Goal: Information Seeking & Learning: Learn about a topic

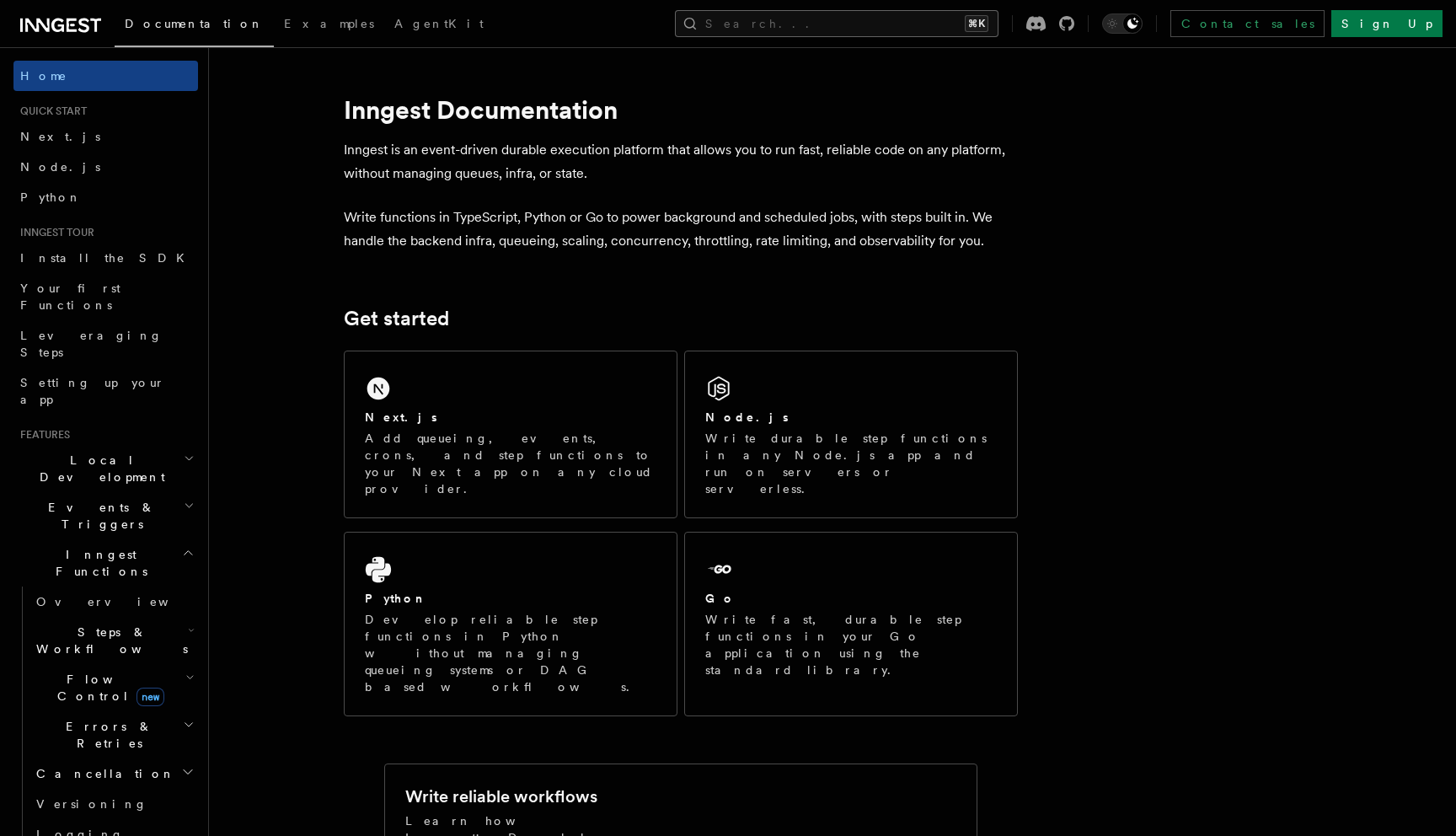
click at [864, 25] on button "Search... ⌘K" at bounding box center [837, 23] width 324 height 27
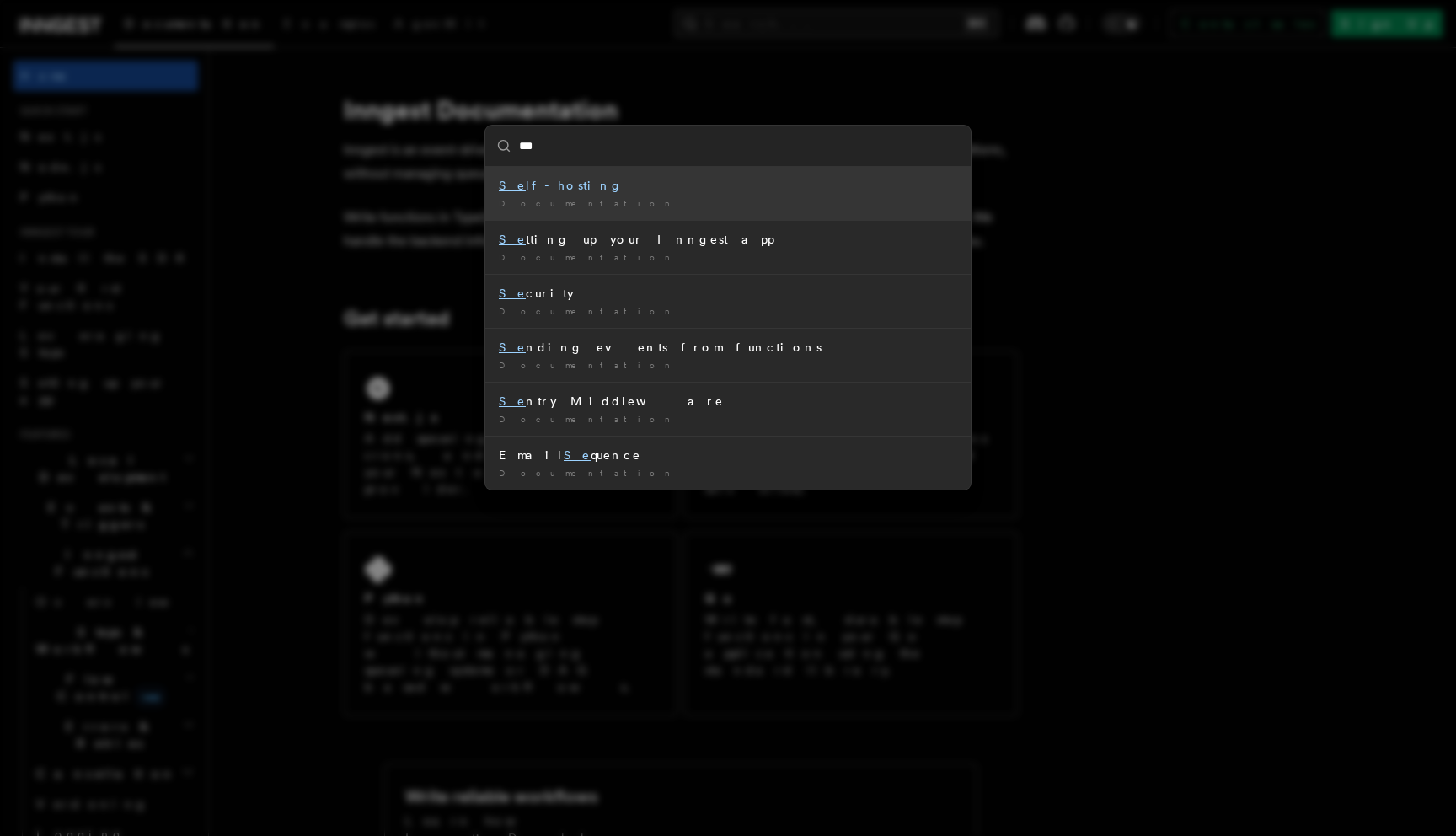
type input "****"
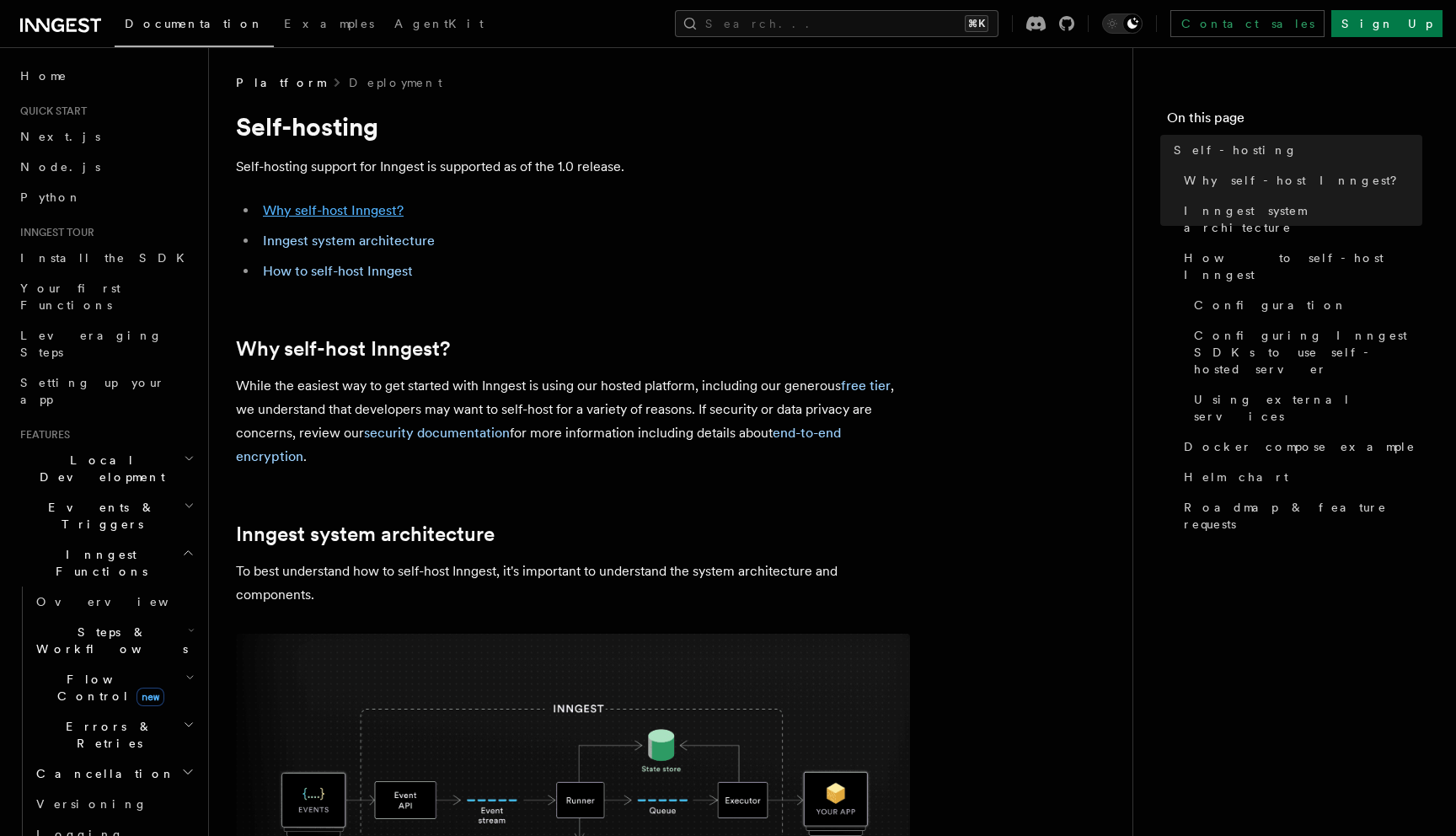
click at [348, 211] on link "Why self-host Inngest?" at bounding box center [333, 210] width 141 height 16
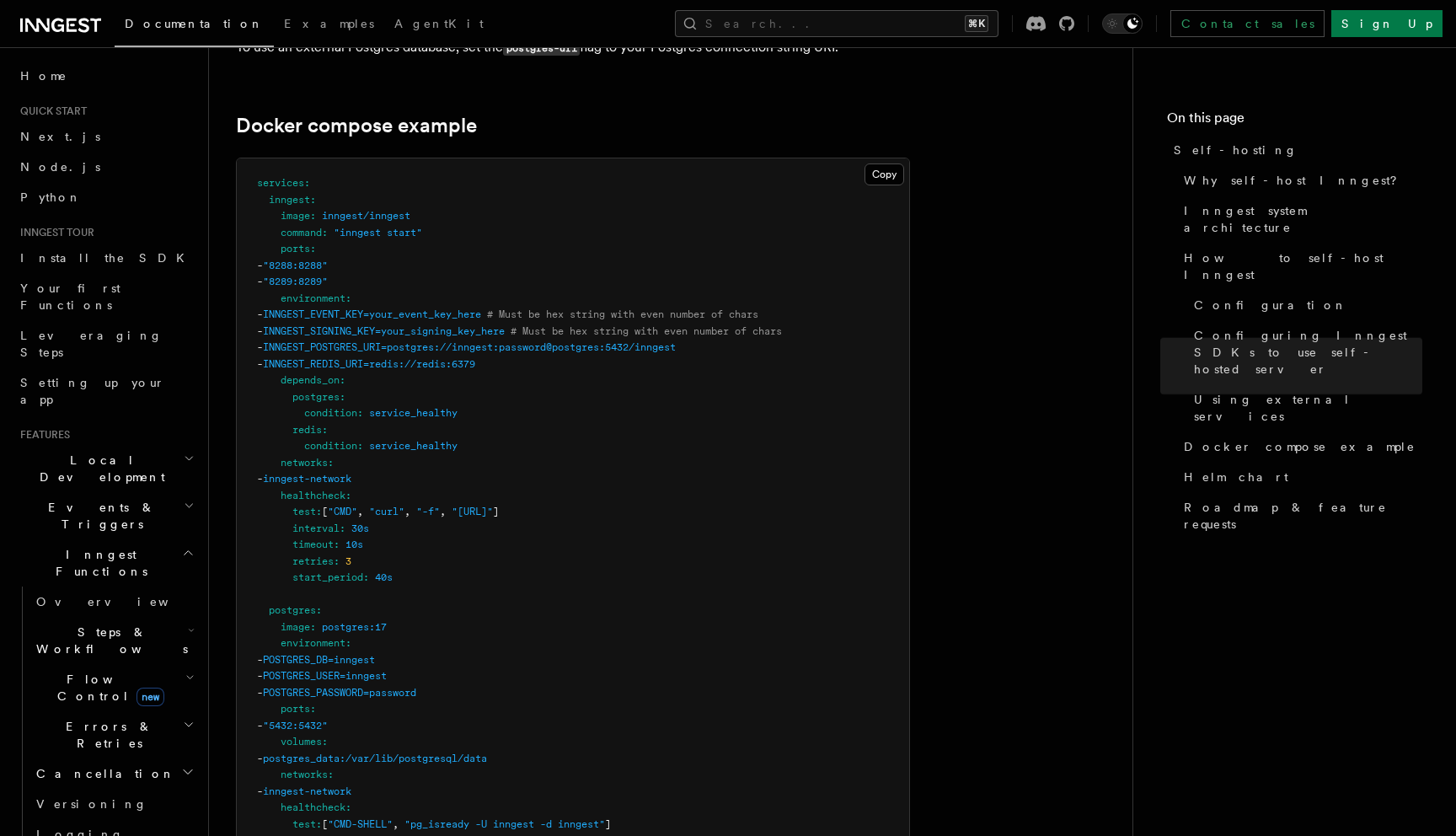
scroll to position [4712, 0]
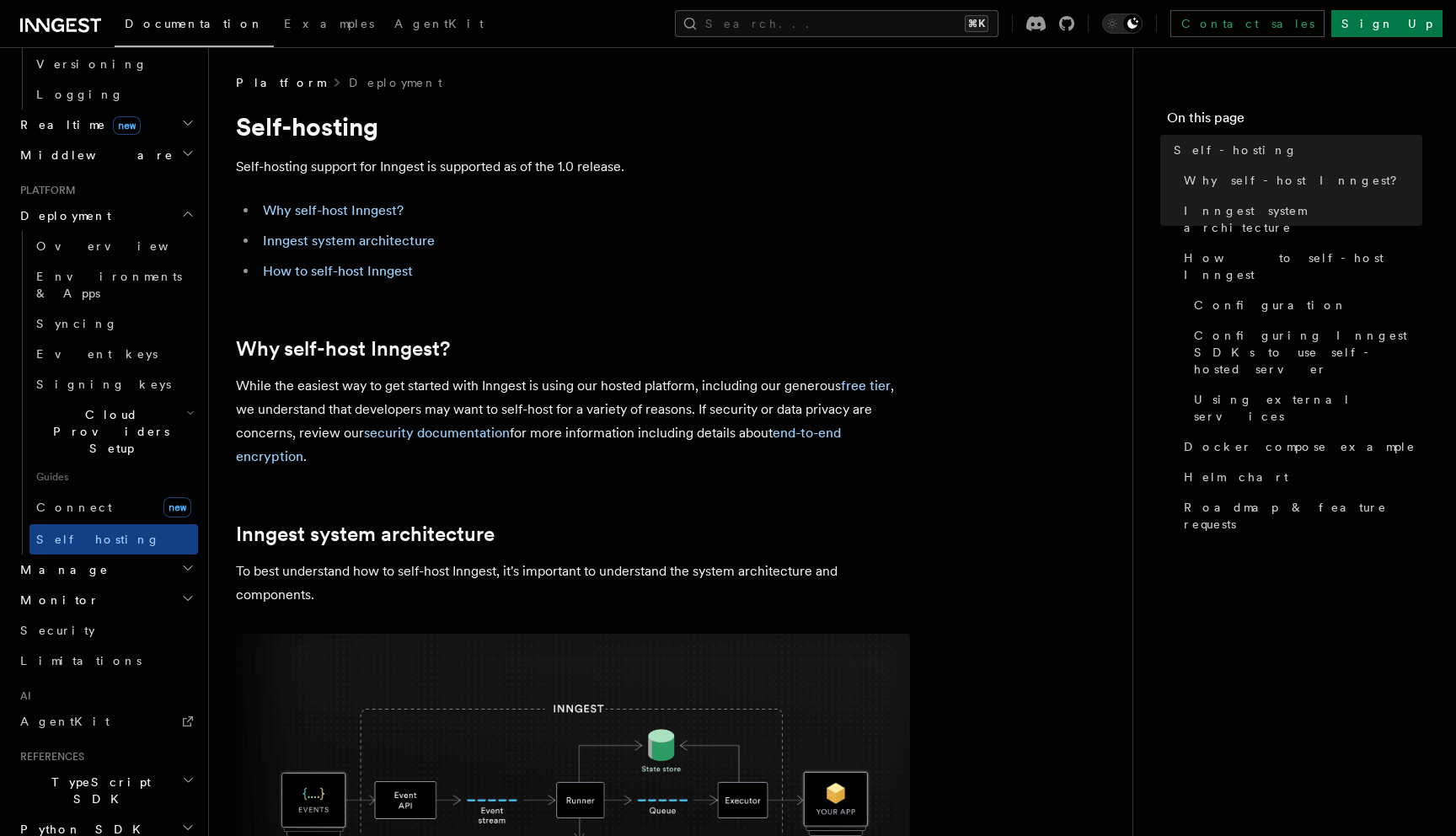
scroll to position [786, 0]
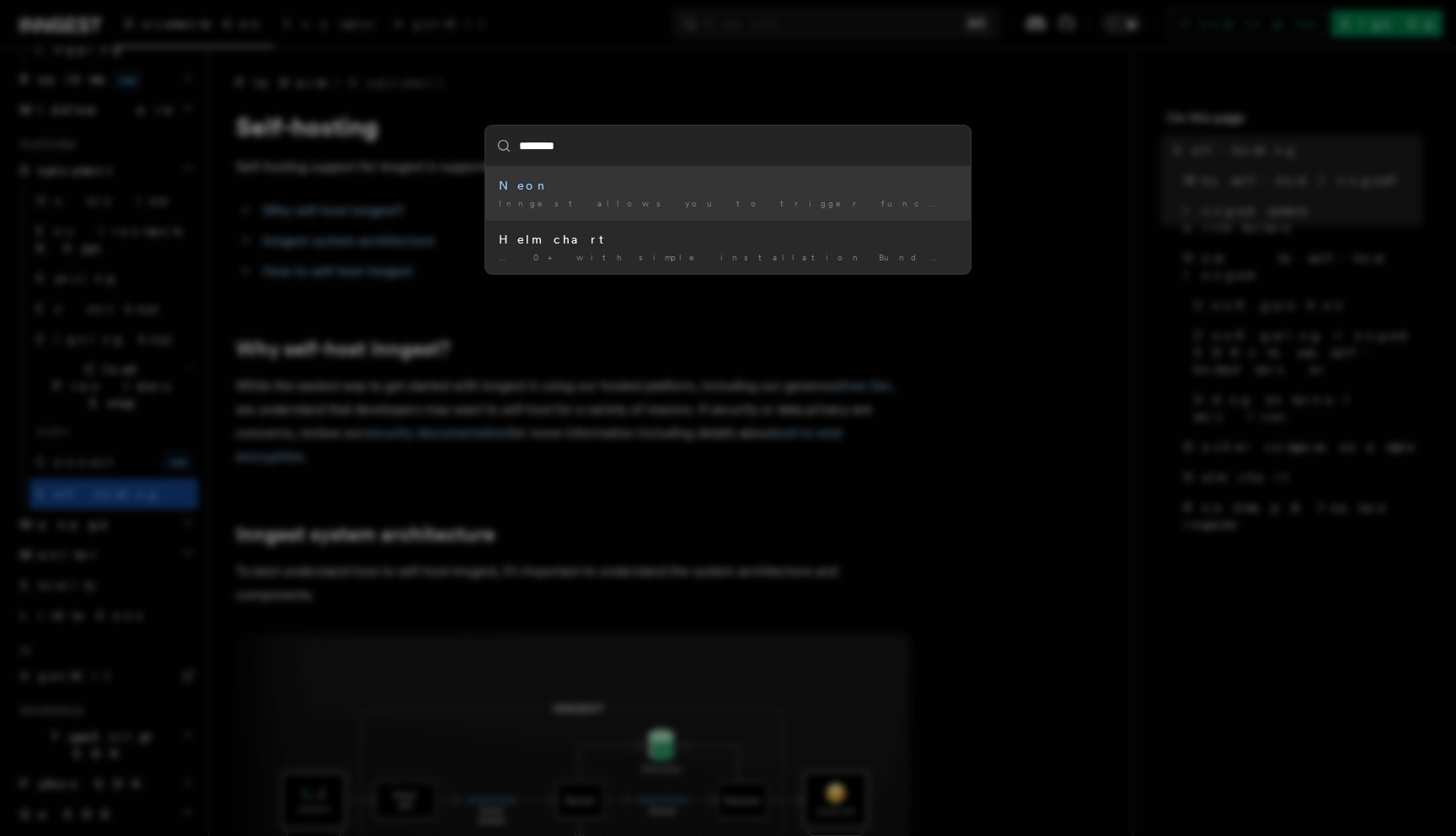
type input "********"
click at [0, 799] on div "******** Neon Inngest allows you to trigger functions from your Neon Postgres ……" at bounding box center [728, 418] width 1456 height 836
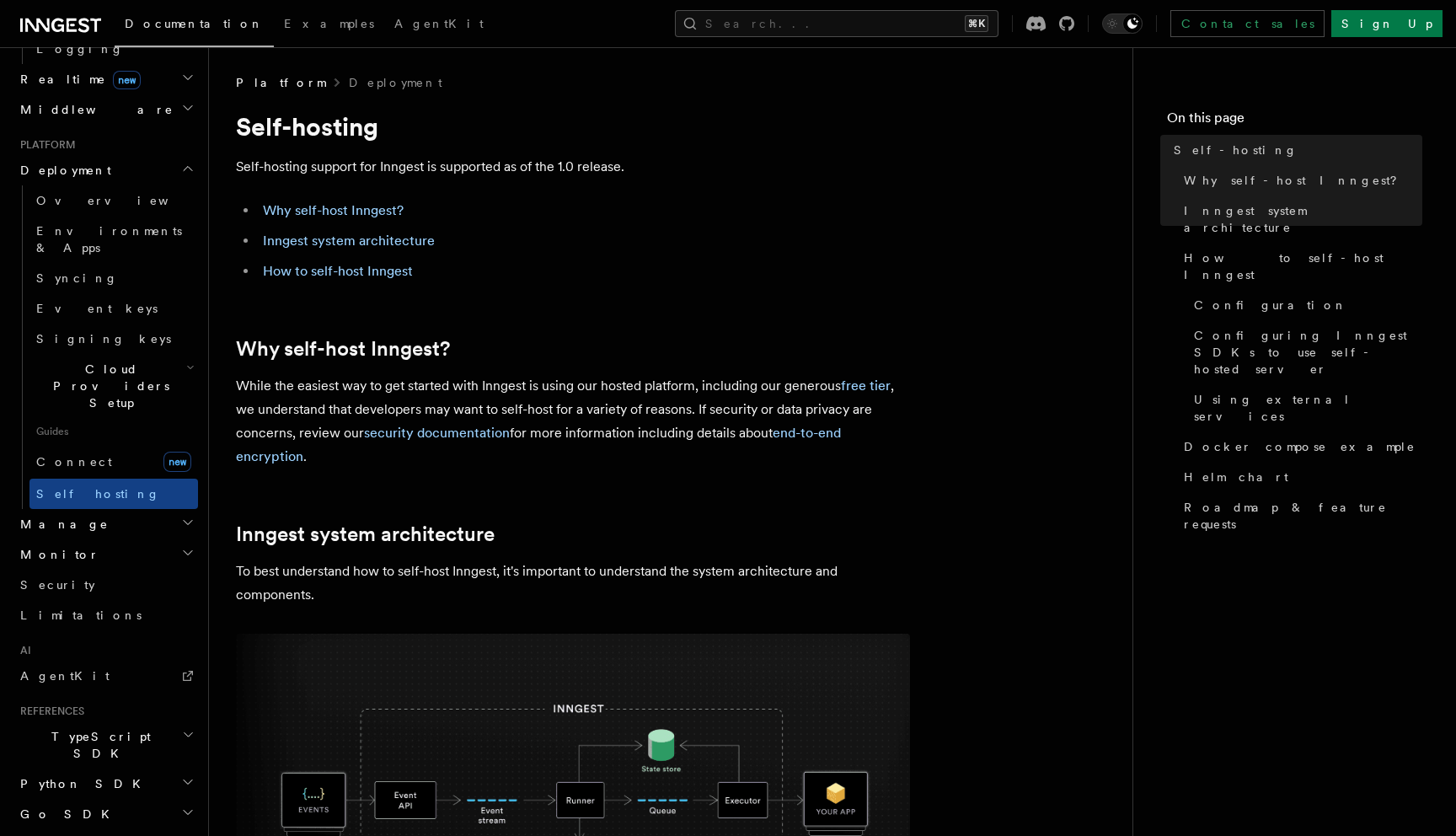
click at [74, 775] on span "Python SDK" at bounding box center [82, 783] width 138 height 17
click at [73, 775] on span "Python SDK" at bounding box center [82, 783] width 138 height 17
click at [93, 570] on link "Security" at bounding box center [105, 585] width 184 height 31
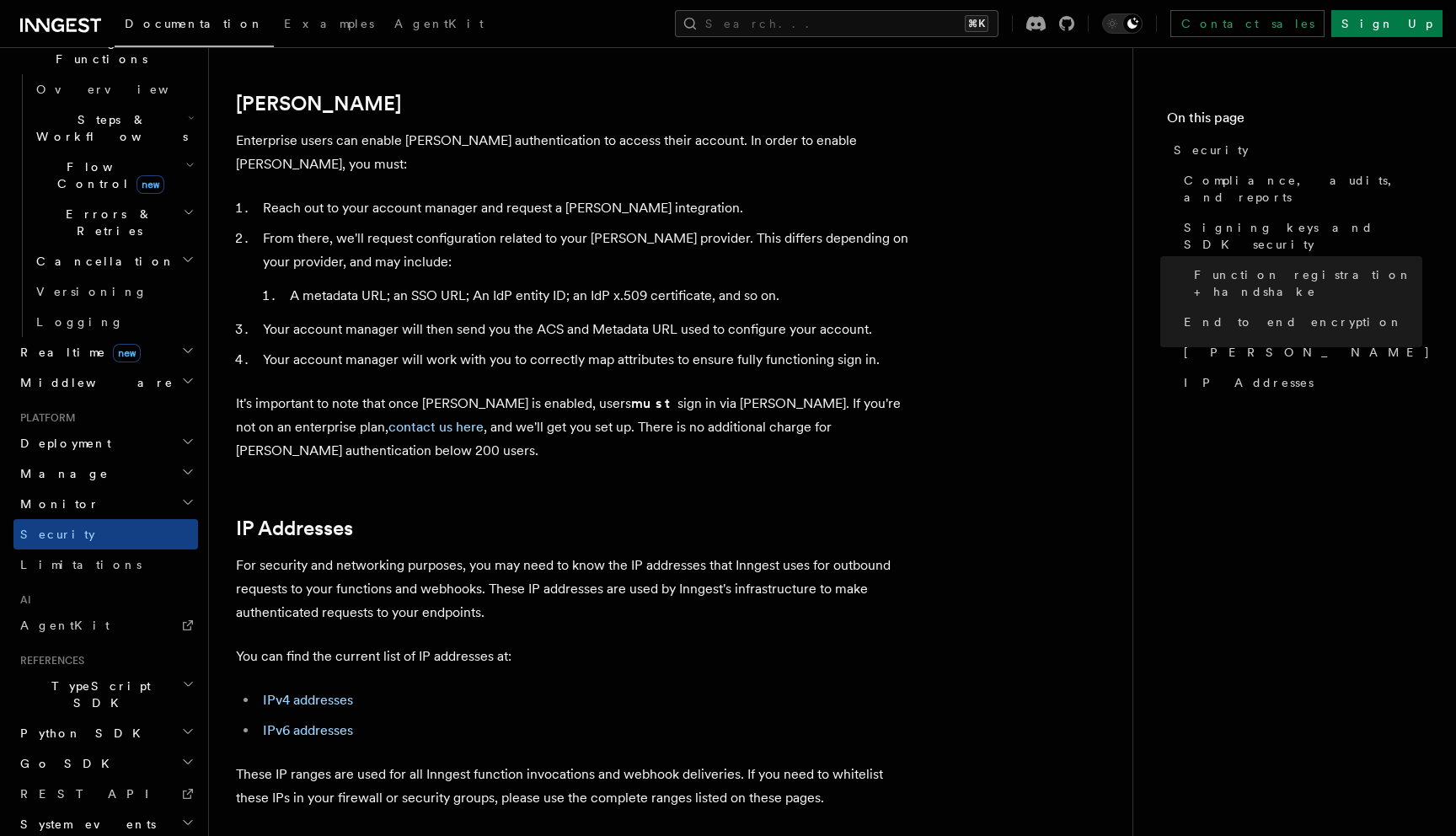
scroll to position [1912, 0]
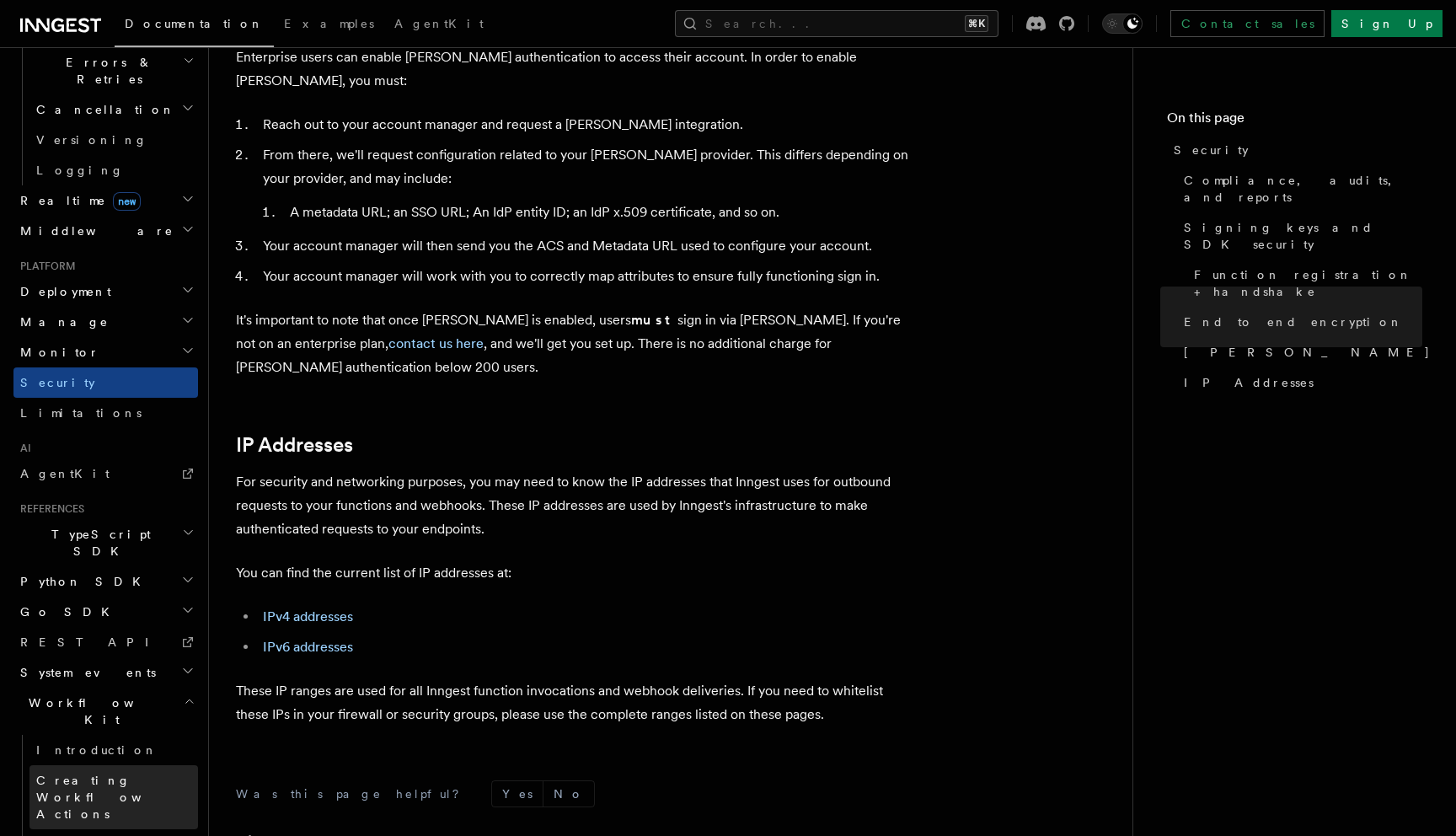
click at [121, 773] on span "Creating Workflow Actions" at bounding box center [109, 796] width 146 height 47
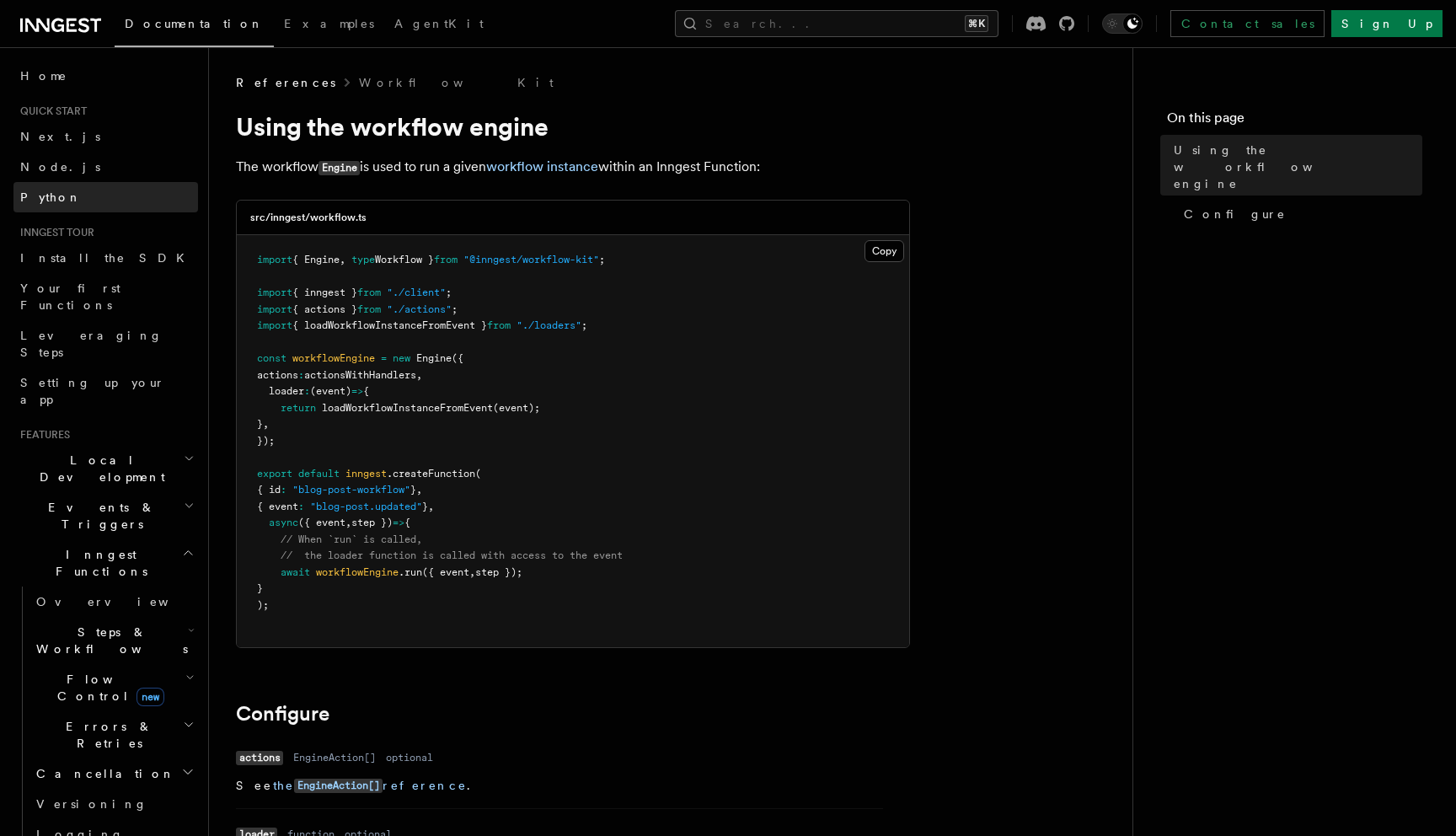
click at [87, 206] on link "Python" at bounding box center [105, 197] width 184 height 31
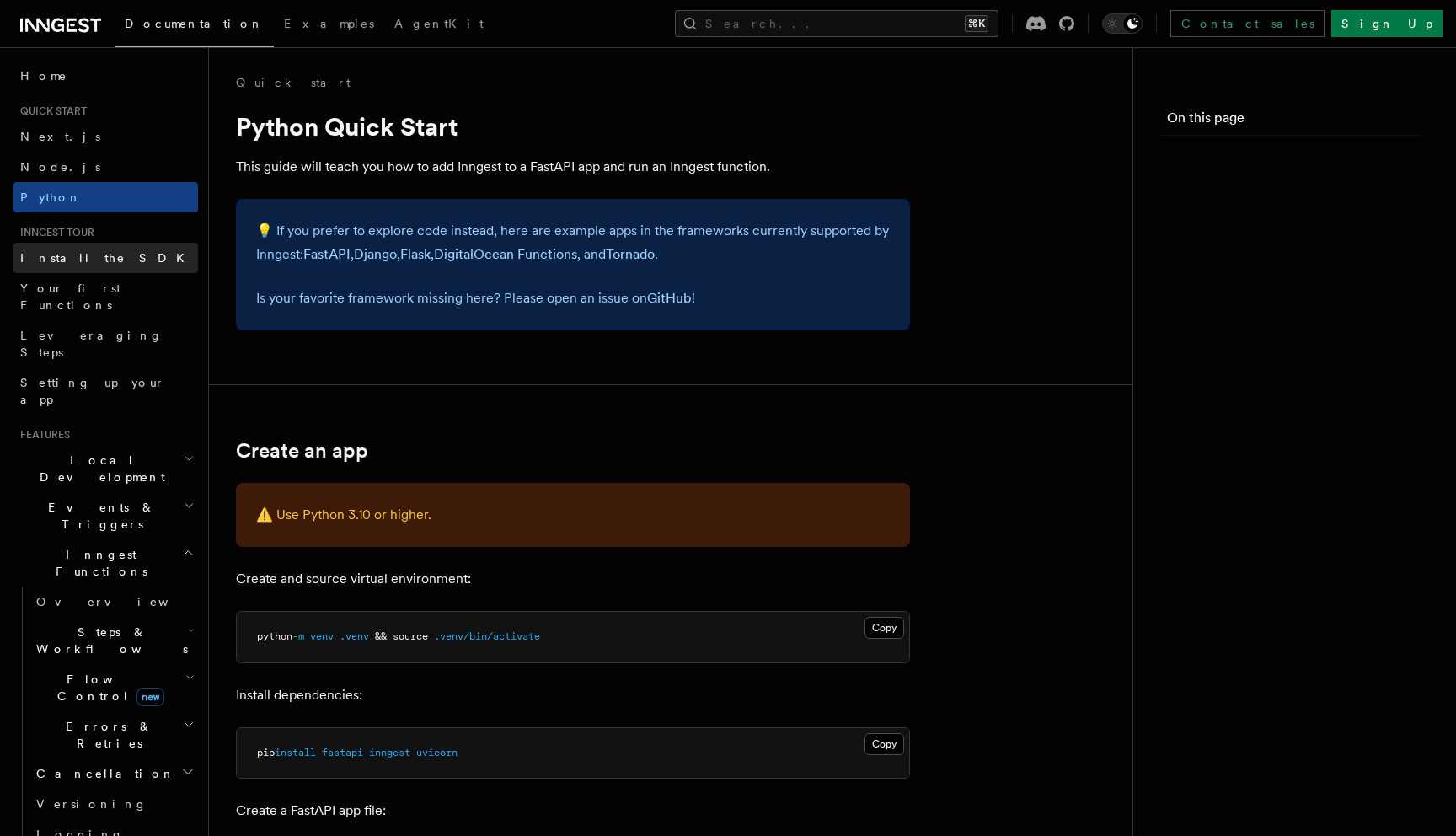
click at [87, 248] on link "Install the SDK" at bounding box center [105, 258] width 184 height 31
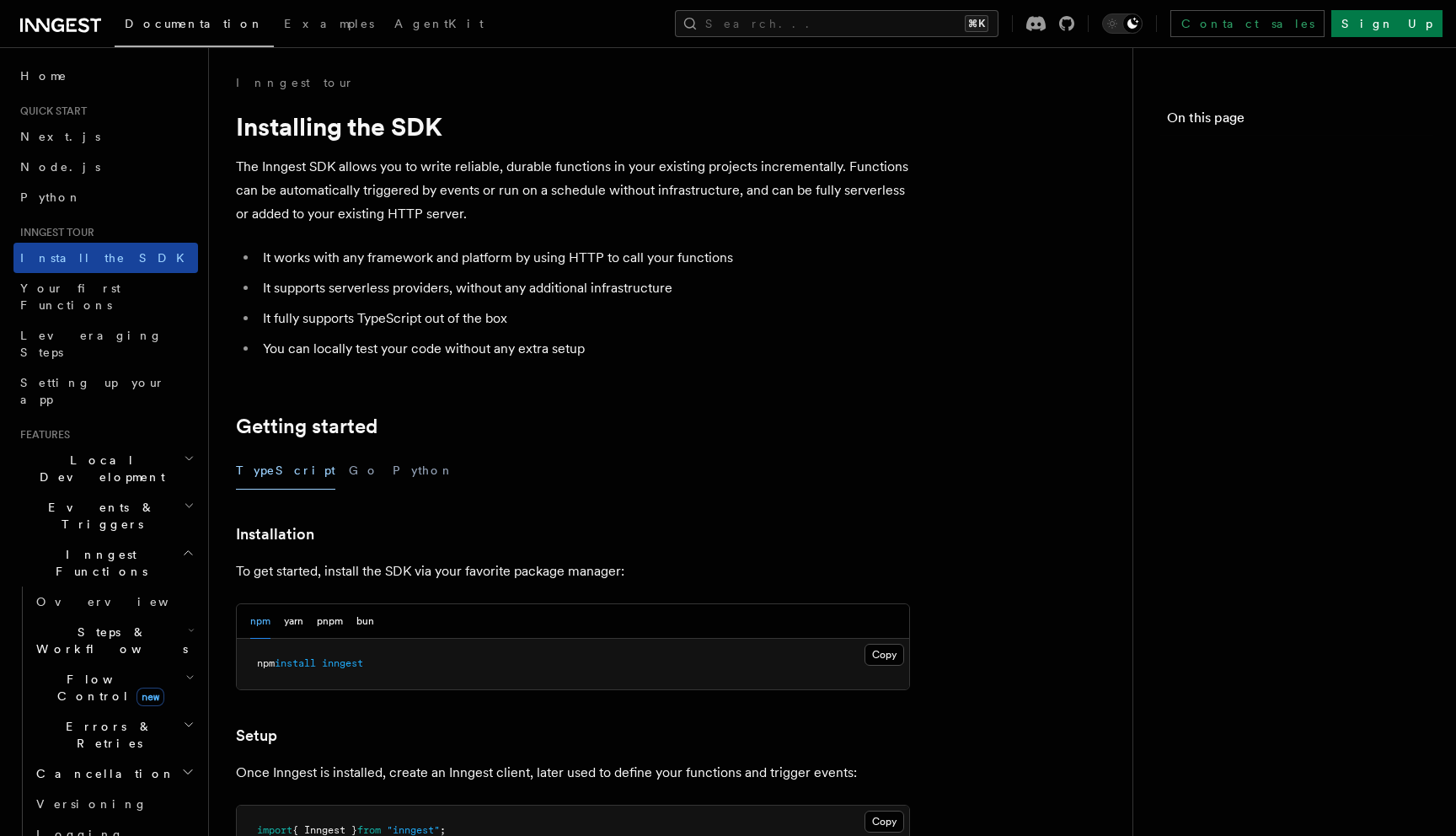
click at [87, 264] on span "Install the SDK" at bounding box center [107, 257] width 174 height 17
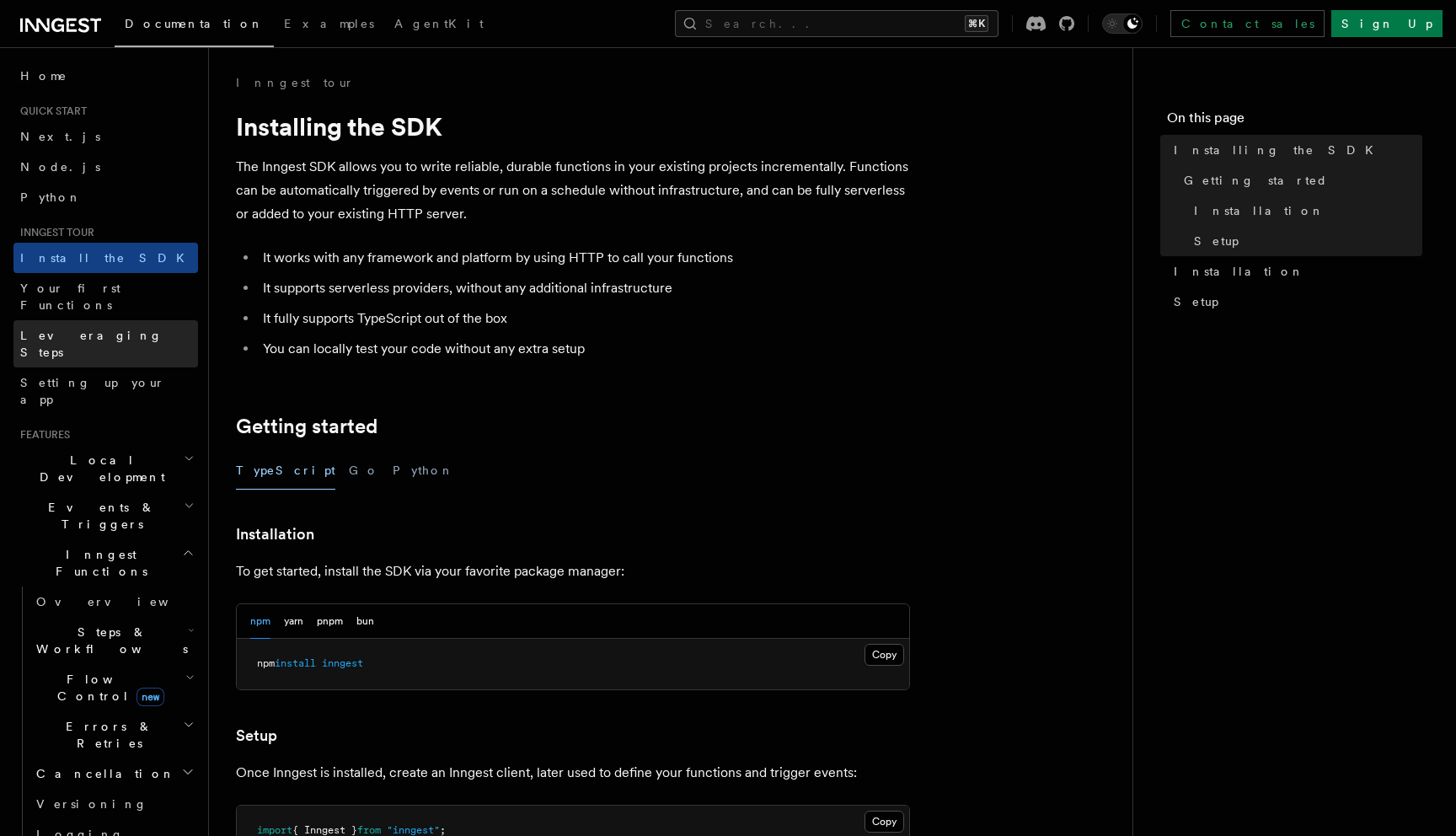
click at [86, 329] on span "Leveraging Steps" at bounding box center [91, 344] width 142 height 31
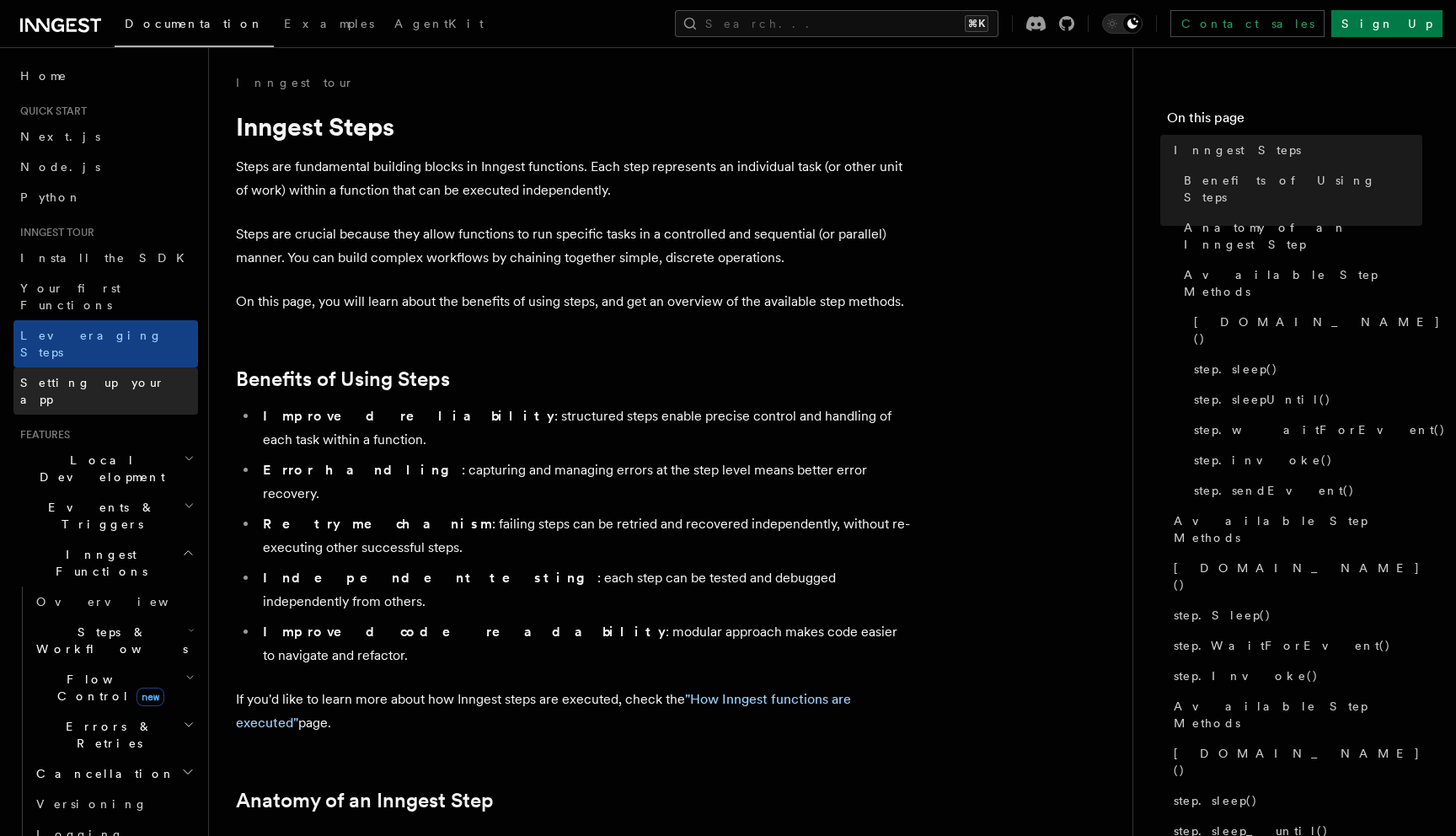
click at [91, 374] on span "Setting up your app" at bounding box center [109, 390] width 178 height 33
